Goal: Task Accomplishment & Management: Use online tool/utility

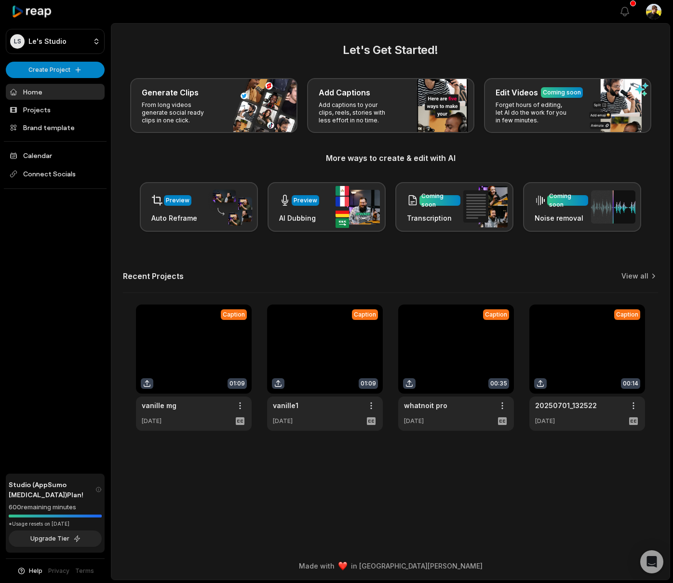
drag, startPoint x: 194, startPoint y: 250, endPoint x: 215, endPoint y: 254, distance: 21.6
click at [194, 250] on div "Let's Get Started! Generate Clips From long videos generate social ready clips …" at bounding box center [390, 236] width 558 height 390
click at [636, 275] on link "View all" at bounding box center [634, 276] width 27 height 10
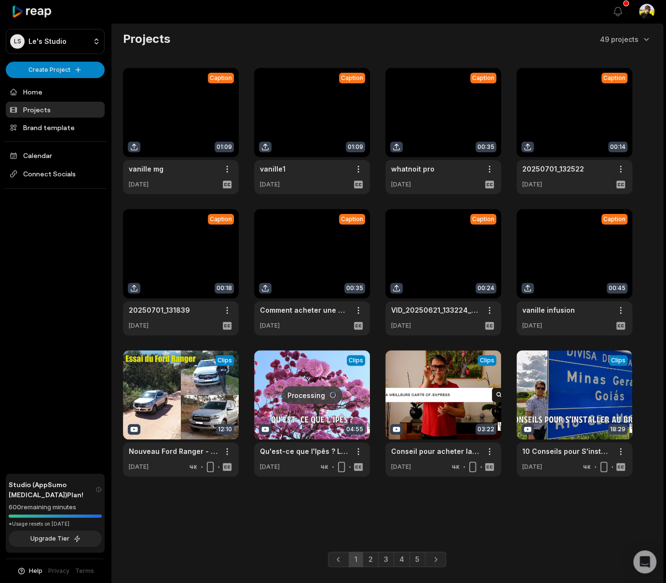
click at [376, 513] on main "Projects 49 projects Caption 01:09 vanille mg Open options [DATE] Caption 01:09…" at bounding box center [386, 273] width 551 height 498
click at [370, 561] on link "2" at bounding box center [371, 559] width 16 height 15
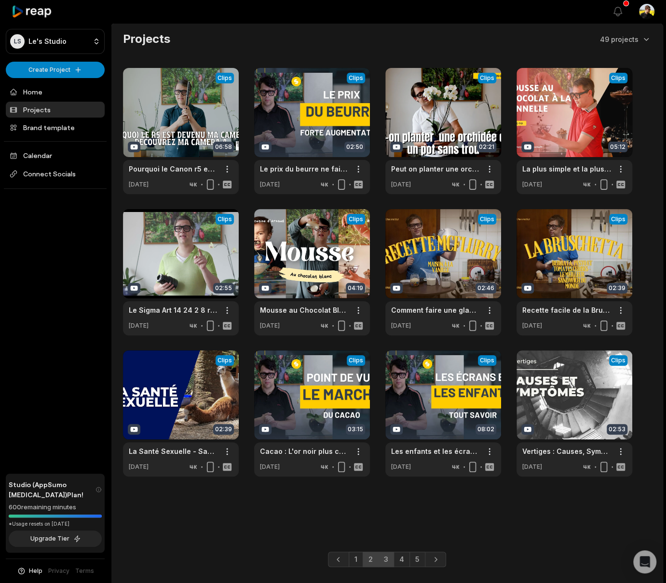
click at [384, 560] on link "3" at bounding box center [386, 559] width 16 height 15
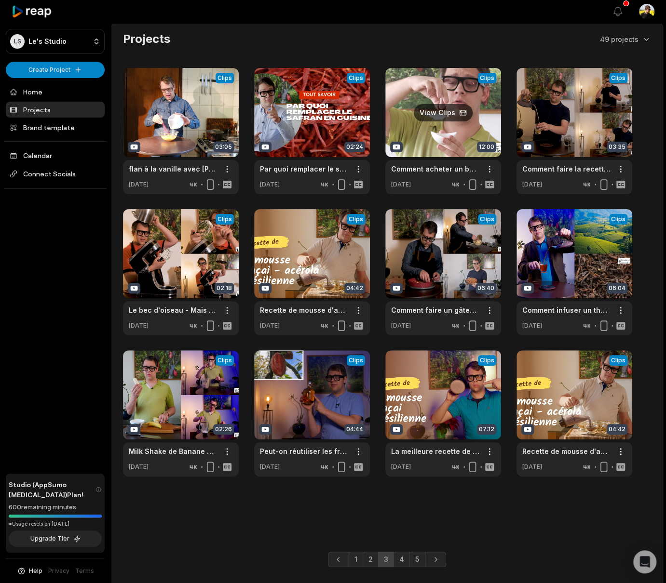
click at [432, 135] on link at bounding box center [443, 131] width 116 height 126
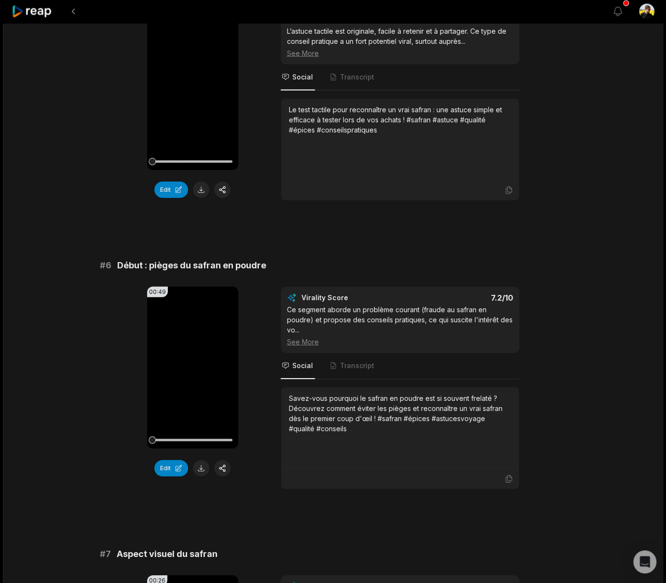
scroll to position [836, 0]
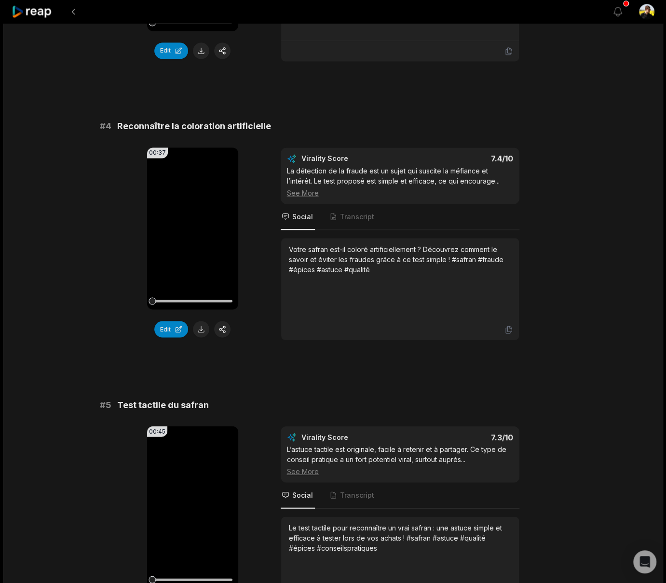
click at [196, 405] on span "Test tactile du safran" at bounding box center [163, 404] width 92 height 13
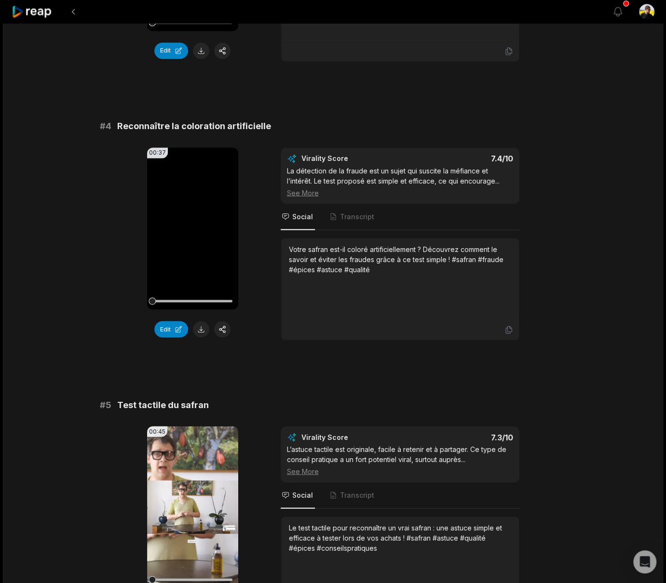
click at [196, 405] on span "Test tactile du safran" at bounding box center [163, 404] width 92 height 13
